Goal: Information Seeking & Learning: Learn about a topic

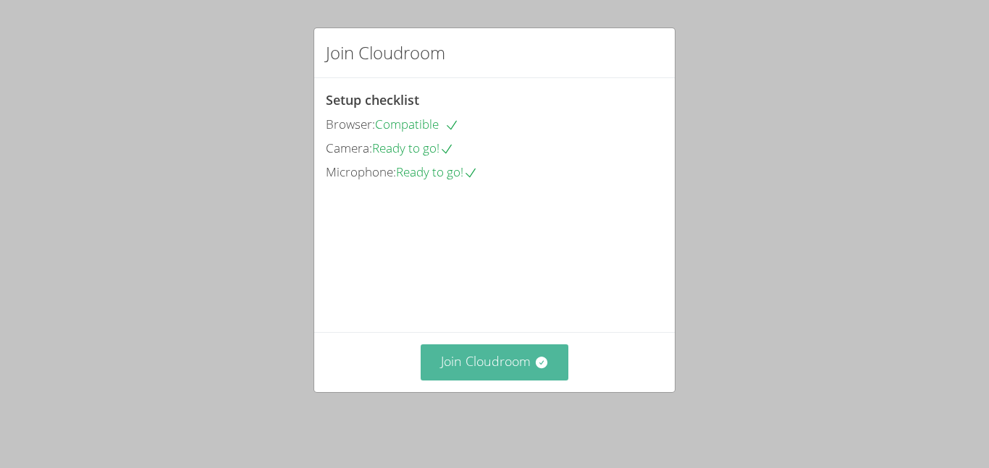
click at [501, 377] on button "Join Cloudroom" at bounding box center [495, 362] width 148 height 35
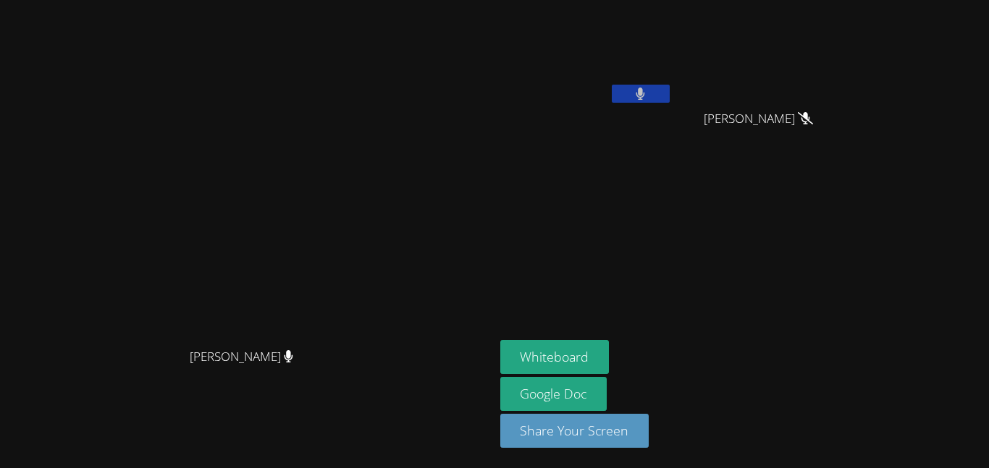
click at [645, 98] on icon at bounding box center [639, 94] width 9 height 12
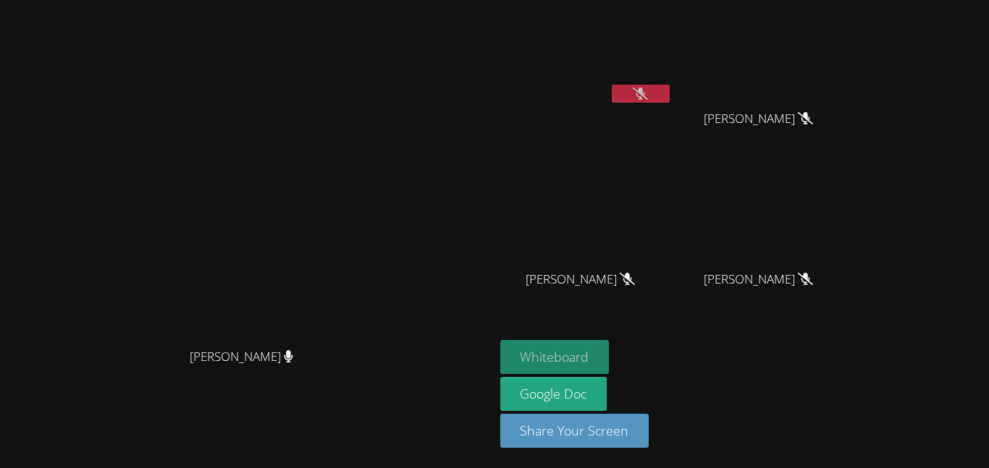
click at [609, 362] on button "Whiteboard" at bounding box center [554, 357] width 109 height 34
click at [500, 340] on button "Whiteboard" at bounding box center [554, 357] width 109 height 34
click at [670, 94] on button at bounding box center [641, 94] width 58 height 18
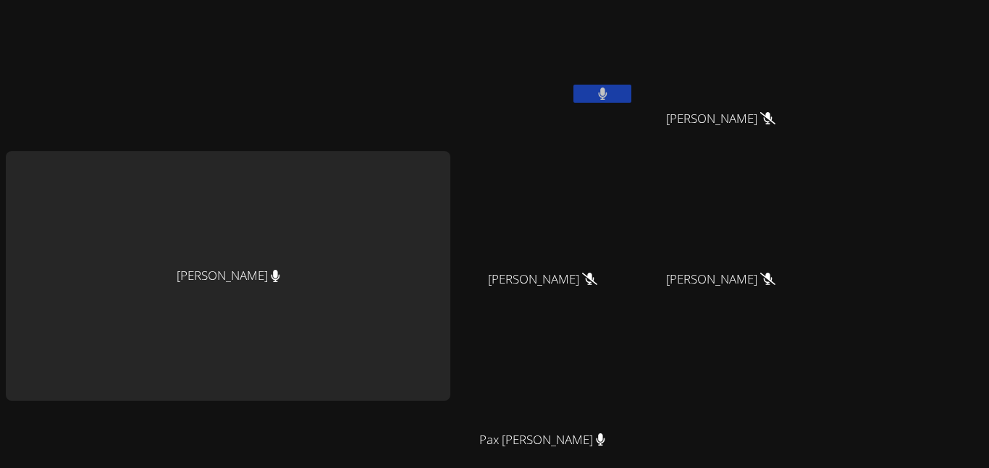
click at [614, 97] on button at bounding box center [602, 94] width 58 height 18
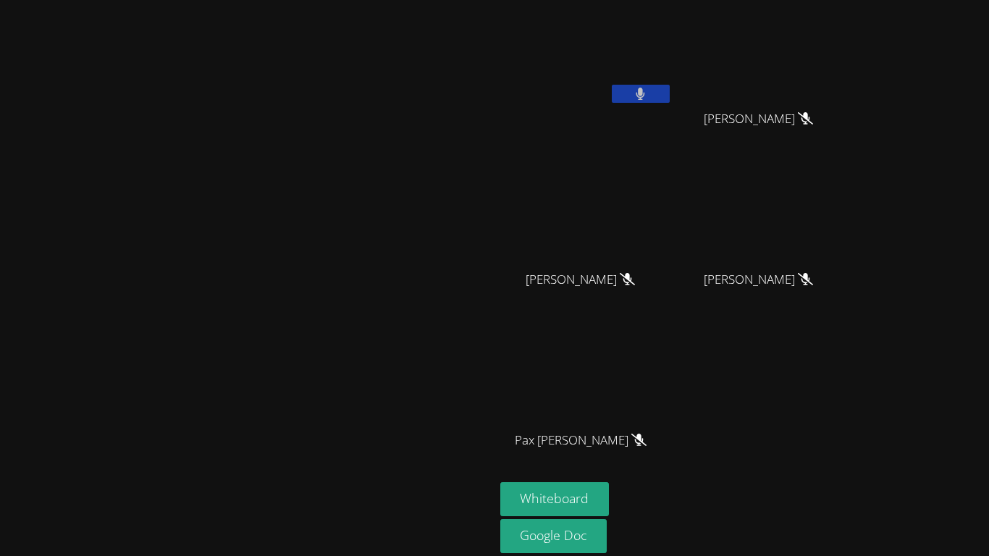
click at [670, 101] on button at bounding box center [641, 94] width 58 height 18
click at [42, 48] on div "[PERSON_NAME]" at bounding box center [247, 305] width 483 height 599
click at [648, 94] on icon at bounding box center [640, 94] width 15 height 12
click at [670, 99] on button at bounding box center [641, 94] width 58 height 18
click at [232, 345] on video at bounding box center [246, 275] width 217 height 271
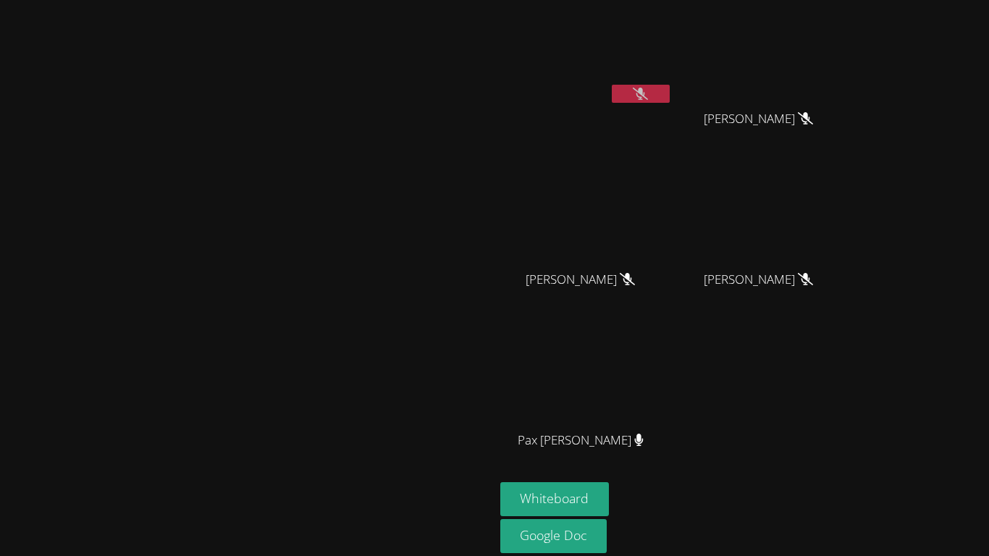
click at [648, 95] on icon at bounding box center [640, 94] width 15 height 12
click at [670, 95] on button at bounding box center [641, 94] width 58 height 18
click at [670, 90] on button at bounding box center [641, 94] width 58 height 18
click at [355, 373] on video at bounding box center [246, 275] width 217 height 271
click at [670, 86] on button at bounding box center [641, 94] width 58 height 18
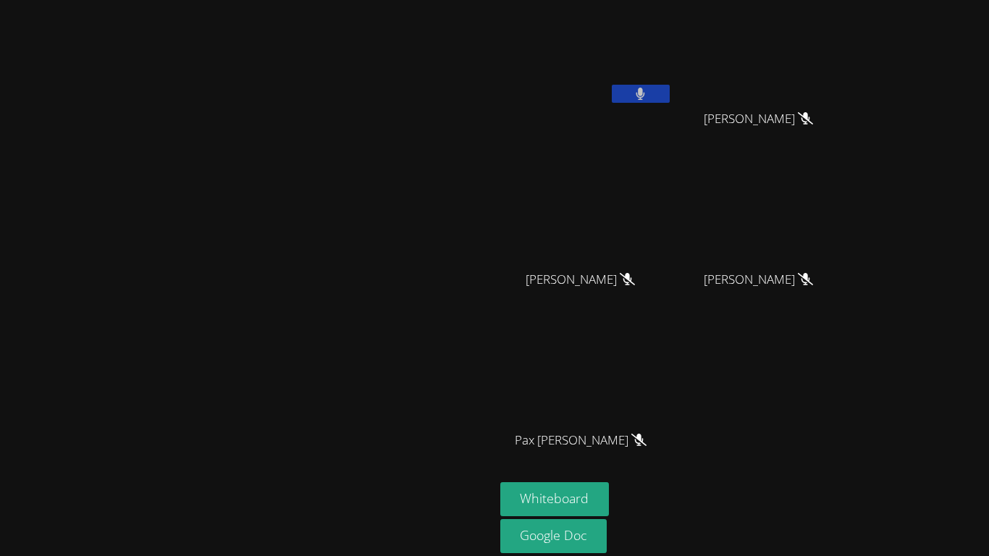
click at [645, 88] on icon at bounding box center [640, 94] width 9 height 12
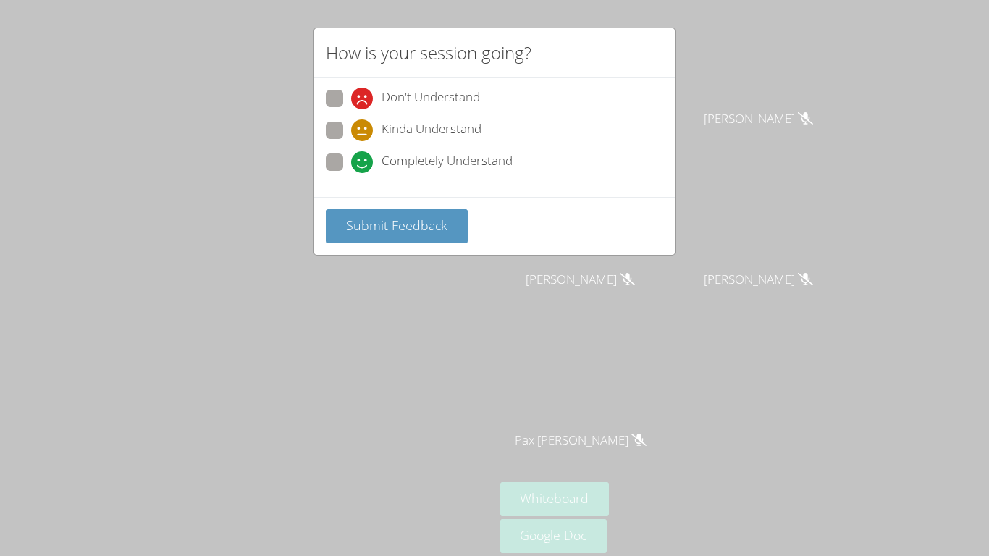
click at [376, 129] on div "Kinda Understand" at bounding box center [416, 130] width 130 height 22
click at [363, 129] on input "Kinda Understand" at bounding box center [357, 128] width 12 height 12
radio input "true"
click at [393, 218] on span "Submit Feedback" at bounding box center [396, 224] width 101 height 17
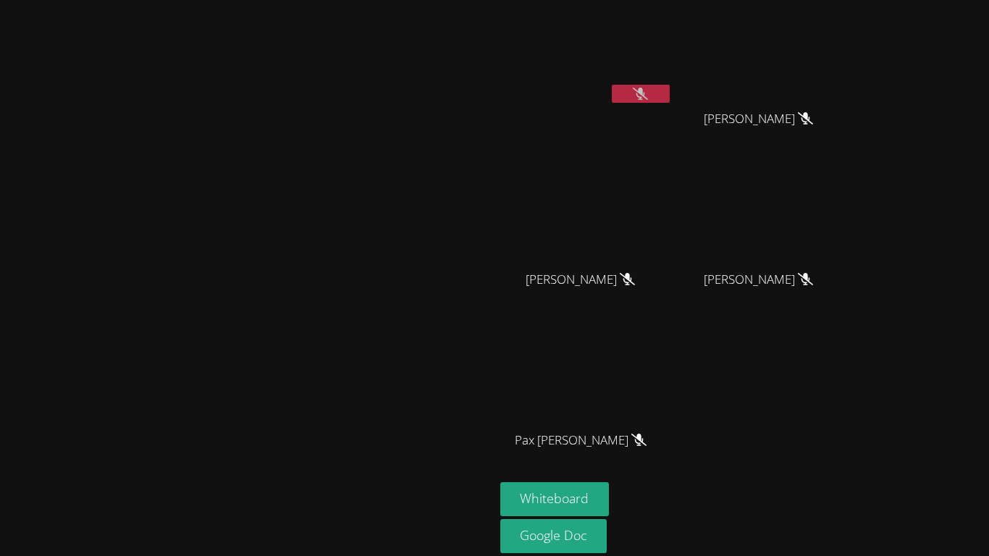
click at [355, 218] on video at bounding box center [246, 275] width 217 height 271
click at [670, 94] on button at bounding box center [641, 94] width 58 height 18
click at [288, 468] on div at bounding box center [247, 441] width 483 height 58
